Goal: Use online tool/utility

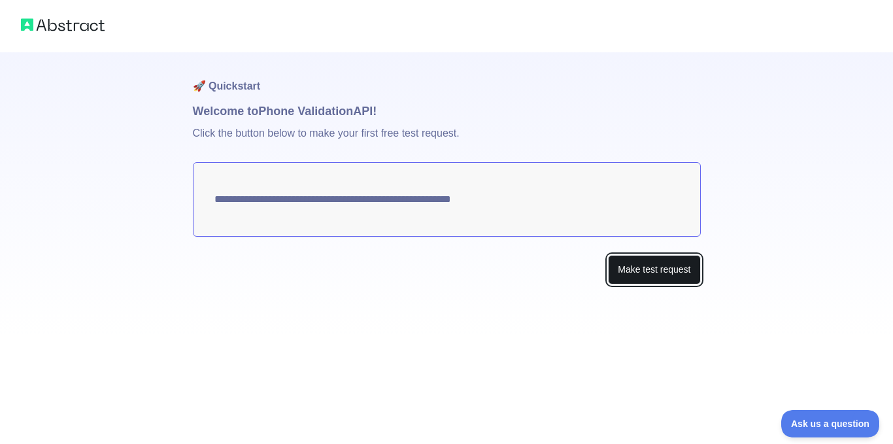
click at [624, 267] on button "Make test request" at bounding box center [654, 269] width 92 height 29
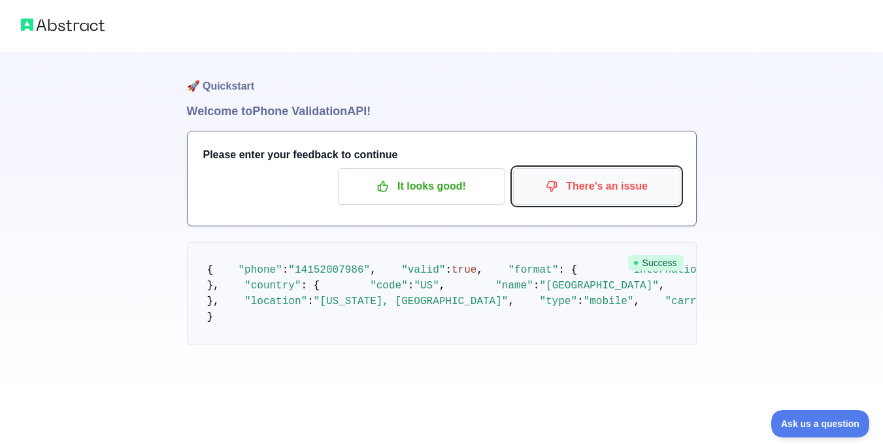
click at [601, 193] on p "There's an issue" at bounding box center [597, 186] width 148 height 22
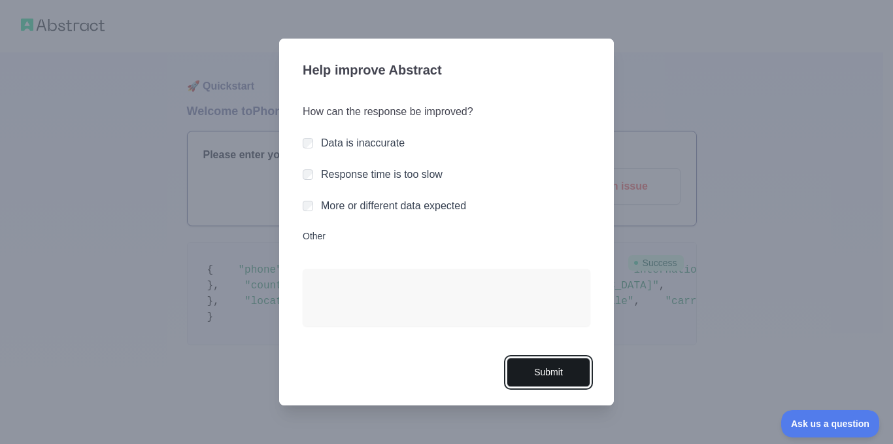
click at [548, 378] on button "Submit" at bounding box center [549, 372] width 84 height 29
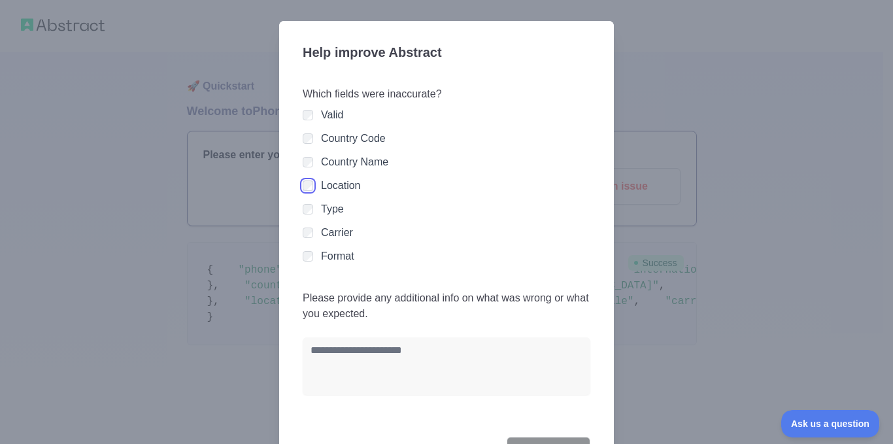
scroll to position [61, 0]
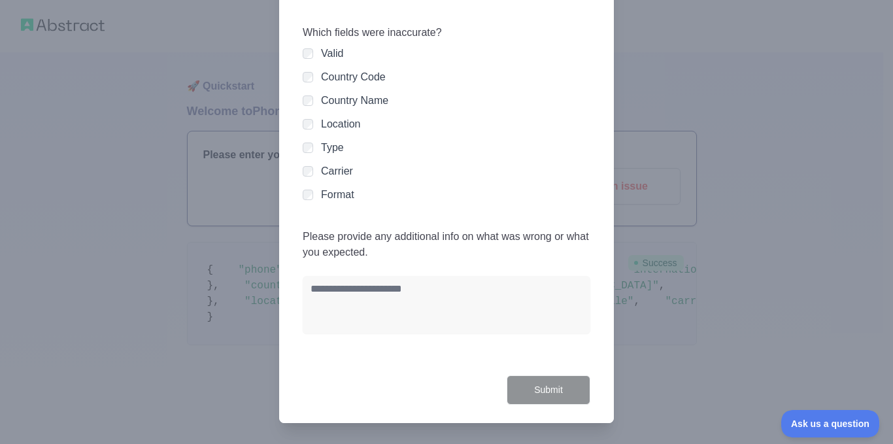
click at [156, 139] on div at bounding box center [446, 222] width 893 height 444
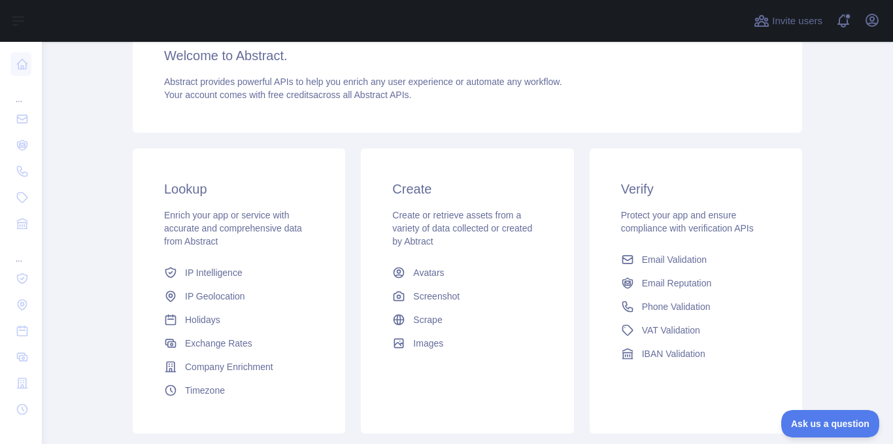
scroll to position [112, 0]
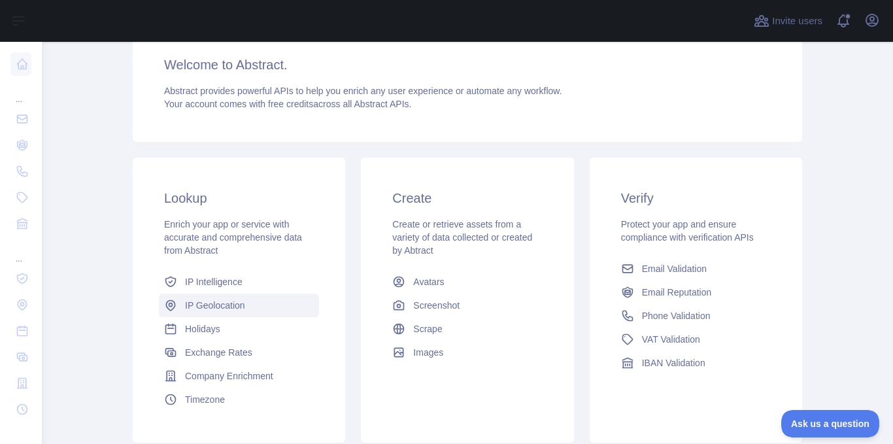
click at [187, 311] on span "IP Geolocation" at bounding box center [215, 305] width 60 height 13
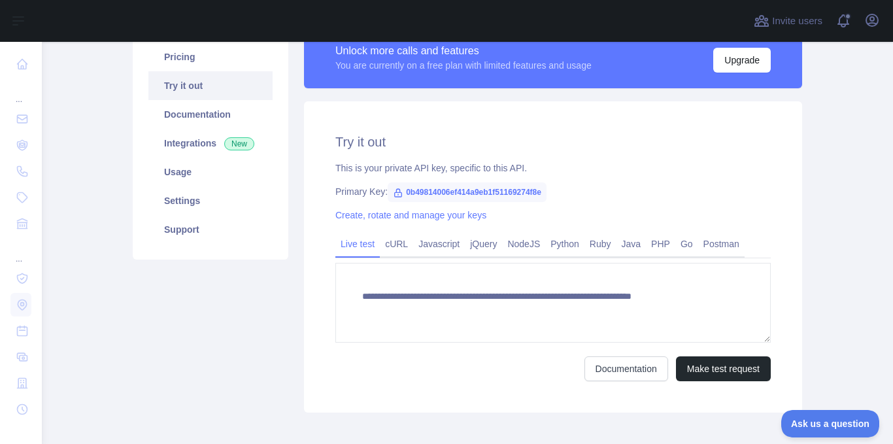
type textarea "**********"
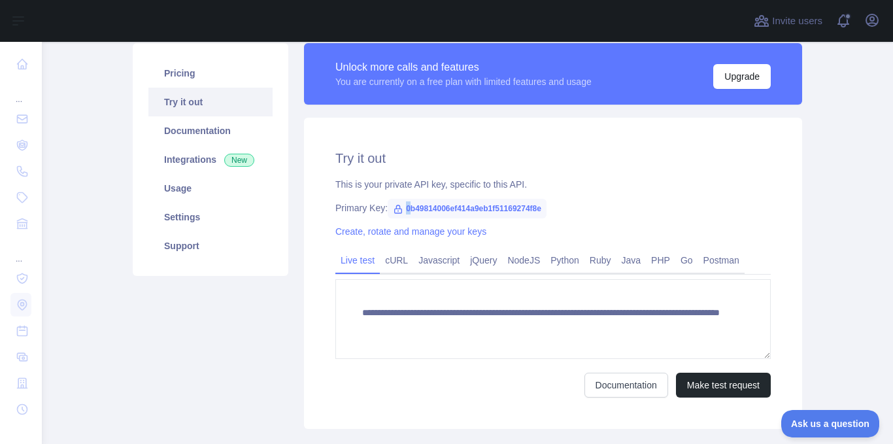
click at [401, 207] on span "0b49814006ef414a9eb1f51169274f8e" at bounding box center [467, 209] width 159 height 20
click at [425, 205] on span "0b49814006ef414a9eb1f51169274f8e" at bounding box center [467, 209] width 159 height 20
click at [167, 335] on div "Pricing Try it out Documentation Integrations New Usage Settings Support" at bounding box center [210, 236] width 171 height 386
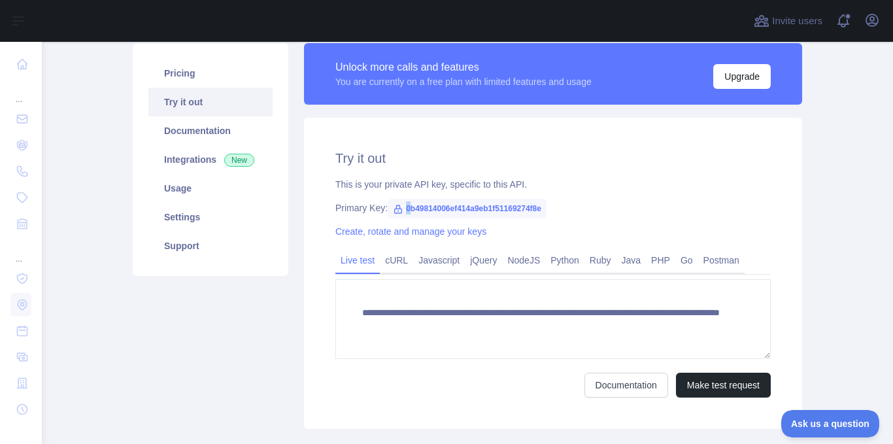
click at [167, 335] on div "Pricing Try it out Documentation Integrations New Usage Settings Support" at bounding box center [210, 236] width 171 height 386
click at [167, 334] on div "Pricing Try it out Documentation Integrations New Usage Settings Support" at bounding box center [210, 236] width 171 height 386
click at [167, 333] on div "Pricing Try it out Documentation Integrations New Usage Settings Support" at bounding box center [210, 236] width 171 height 386
drag, startPoint x: 398, startPoint y: 209, endPoint x: 543, endPoint y: 206, distance: 144.5
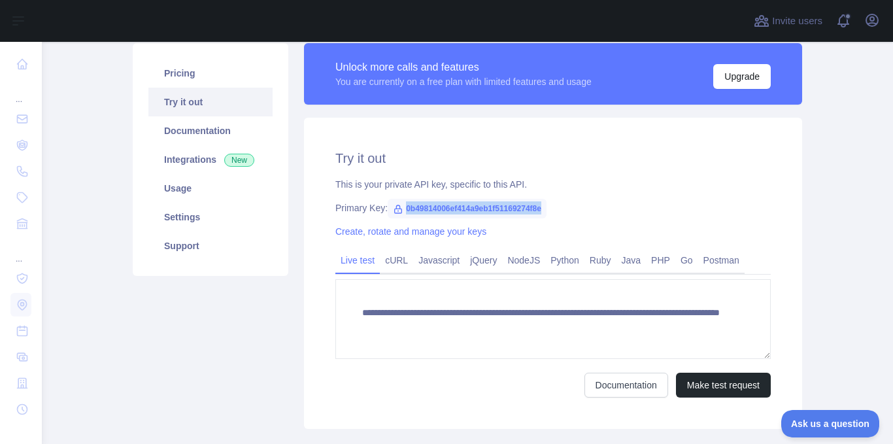
click at [543, 206] on span "0b49814006ef414a9eb1f51169274f8e" at bounding box center [467, 209] width 159 height 20
copy span "0b49814006ef414a9eb1f51169274f8e"
click at [522, 135] on div "**********" at bounding box center [553, 273] width 498 height 311
drag, startPoint x: 399, startPoint y: 207, endPoint x: 537, endPoint y: 199, distance: 138.2
click at [537, 199] on span "0b49814006ef414a9eb1f51169274f8e" at bounding box center [467, 209] width 159 height 20
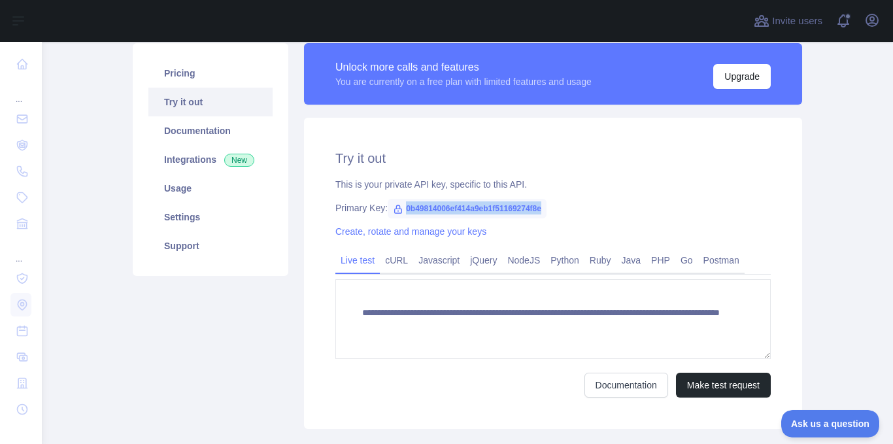
copy span "0b49814006ef414a9eb1f51169274f8e"
